Goal: Navigation & Orientation: Find specific page/section

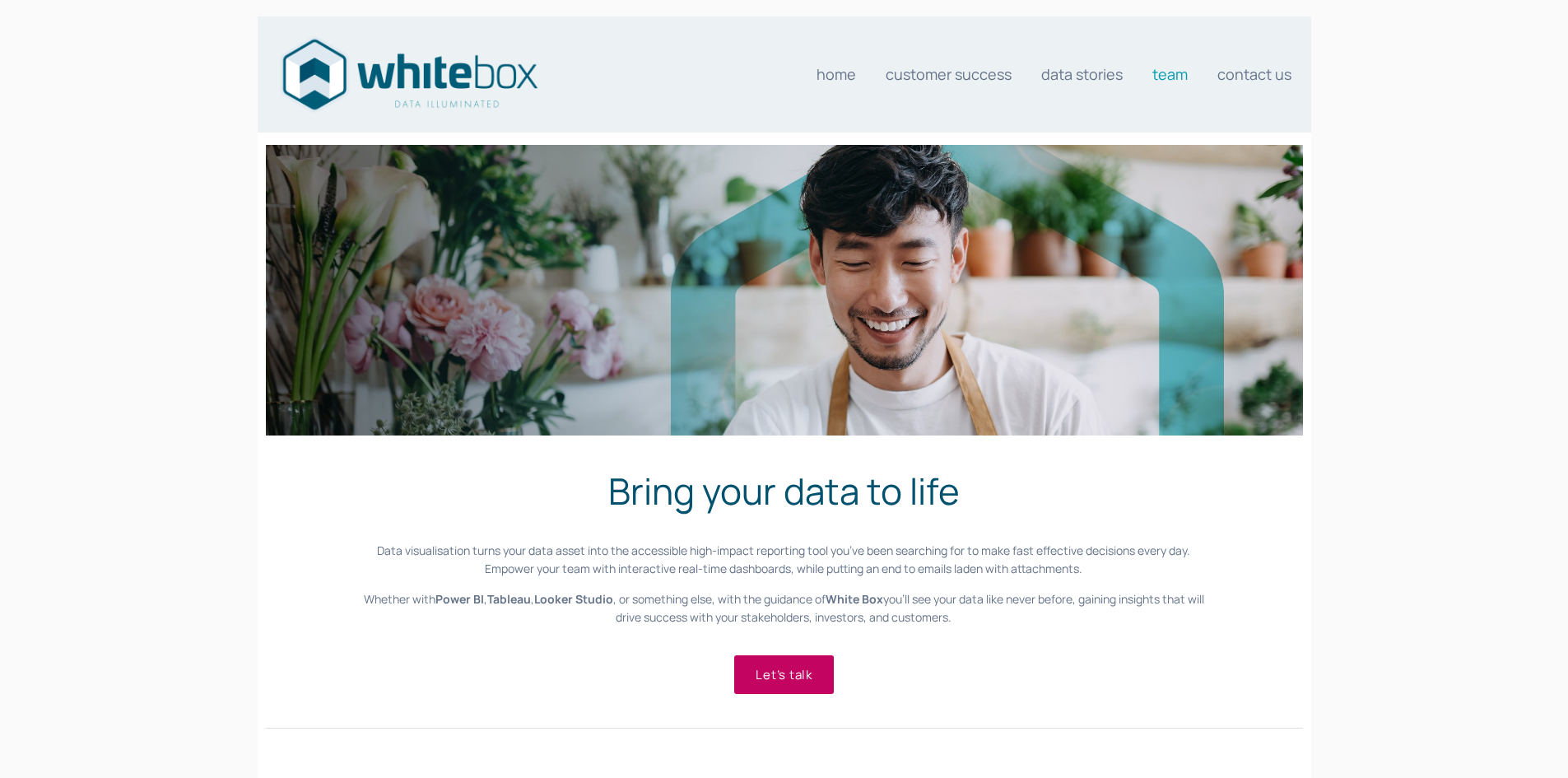
click at [1177, 67] on link "Team" at bounding box center [1170, 74] width 35 height 33
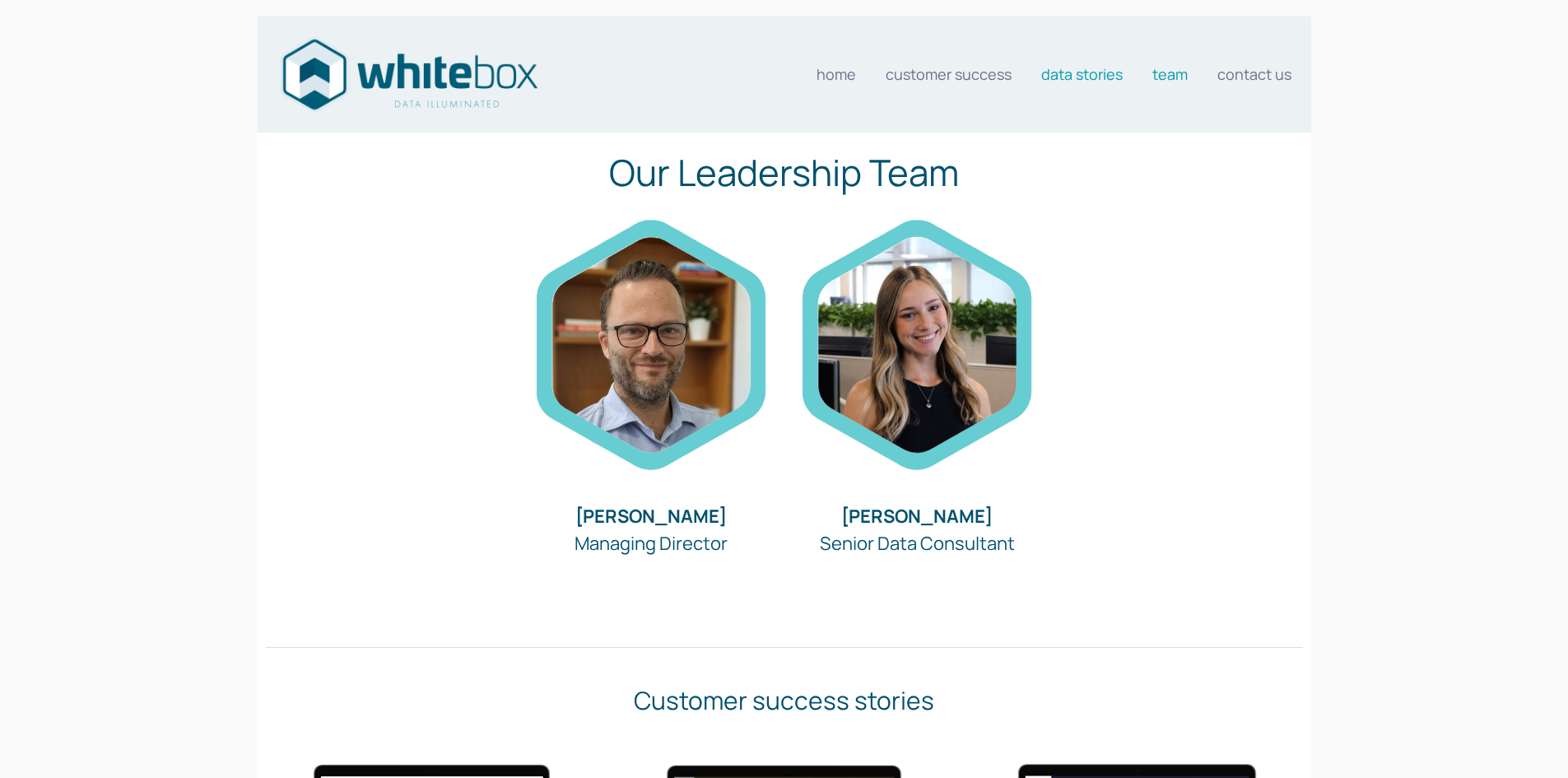
click at [1088, 68] on link "Data stories" at bounding box center [1082, 74] width 81 height 33
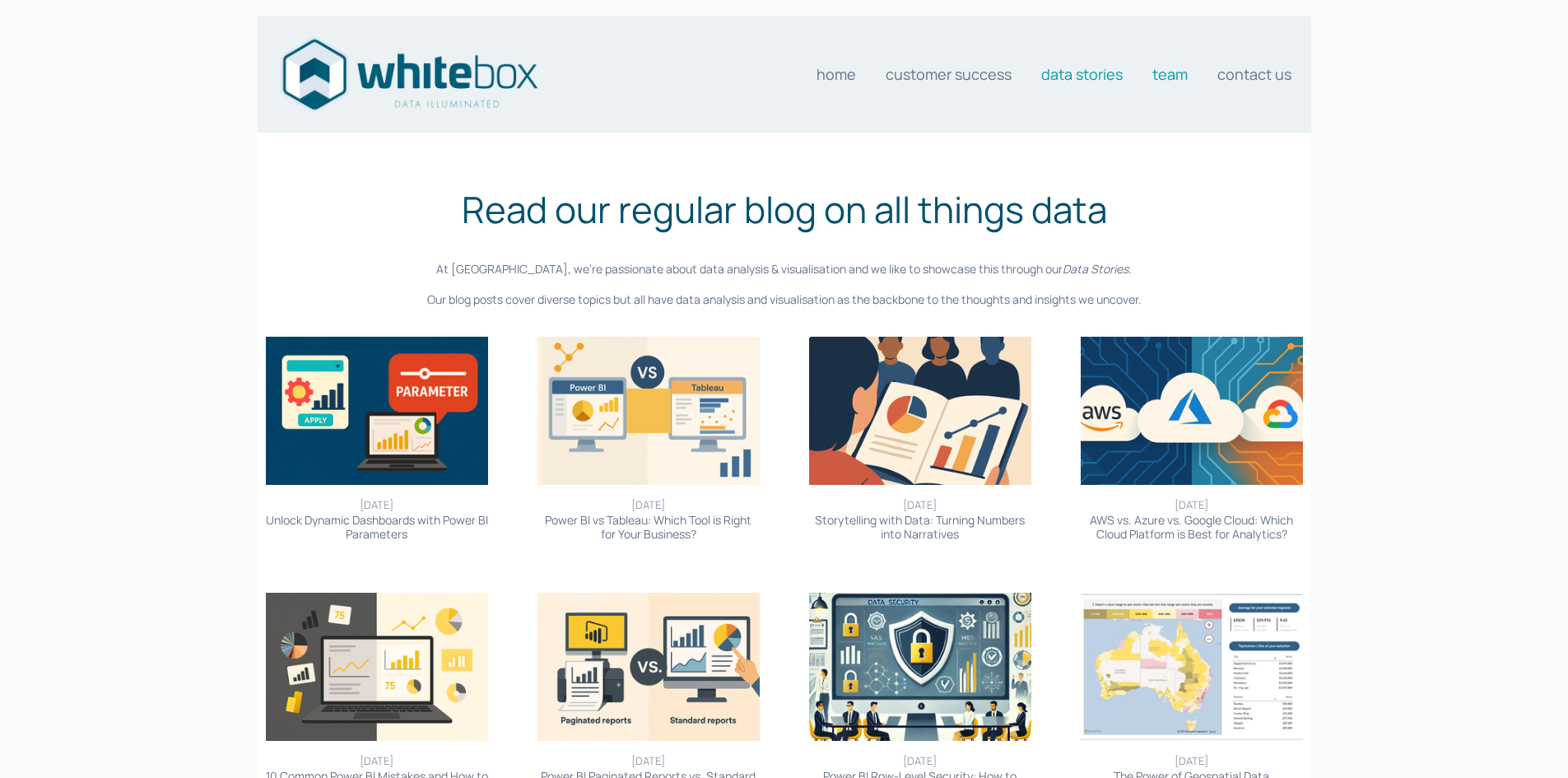
click at [1167, 81] on link "Team" at bounding box center [1170, 74] width 35 height 33
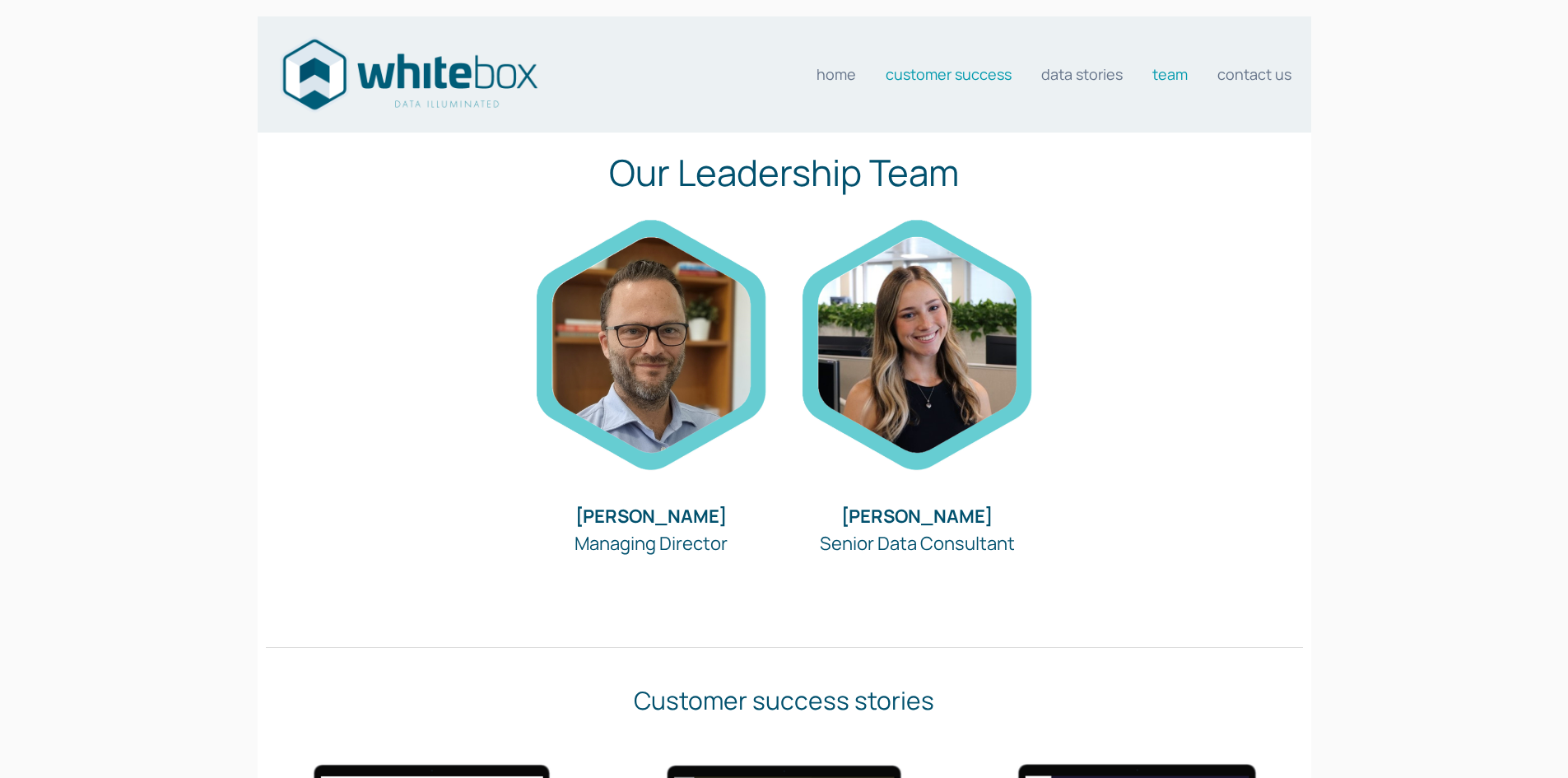
click at [956, 78] on link "Customer Success" at bounding box center [948, 74] width 126 height 33
